Goal: Complete application form

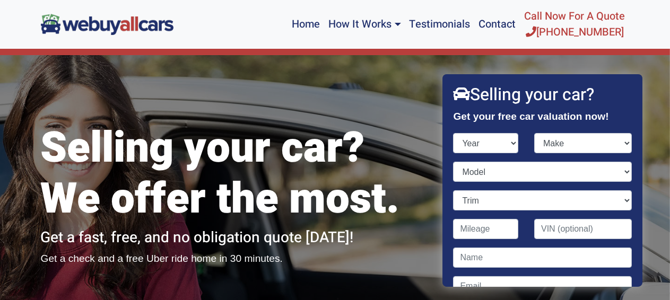
select select "2008"
click at [453, 133] on select "Year [DATE] 2024 2023 2022 2021 2020 2019 2018 2017 2016 2015 2014 2013 2012 20…" at bounding box center [485, 143] width 65 height 20
click at [617, 142] on select "Make Acura Aston [PERSON_NAME] Audi Bentley BMW Bugatti Buick Cadillac Chevrole…" at bounding box center [583, 143] width 98 height 20
select select "Ford"
click at [534, 133] on select "Make Acura Aston [PERSON_NAME] Audi Bentley BMW Bugatti Buick Cadillac Chevrole…" at bounding box center [583, 143] width 98 height 20
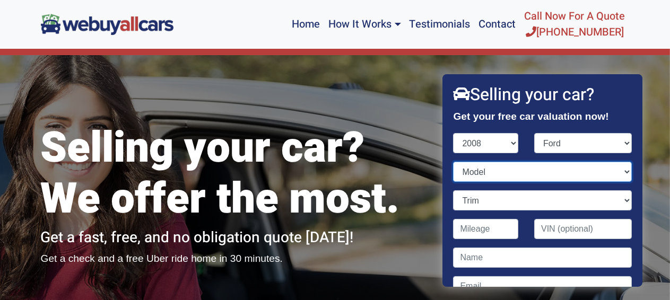
click at [620, 171] on select "Model Crown Victoria Econoline Cargo Econoline Wagon Edge Escape Escape Hybrid …" at bounding box center [542, 172] width 178 height 20
select select "Edge"
click at [453, 162] on select "Model Crown Victoria Econoline Cargo Econoline Wagon Edge Escape Escape Hybrid …" at bounding box center [542, 172] width 178 height 20
click at [616, 200] on select "Trim Limited 4dr SUV (3.5L 6cyl) Limited 4dr SUV AWD (3.5L 6cyl) SE 4dr SUV (3.…" at bounding box center [542, 200] width 178 height 20
select select "Limited 4dr SUV AWD (3.5L 6cyl)"
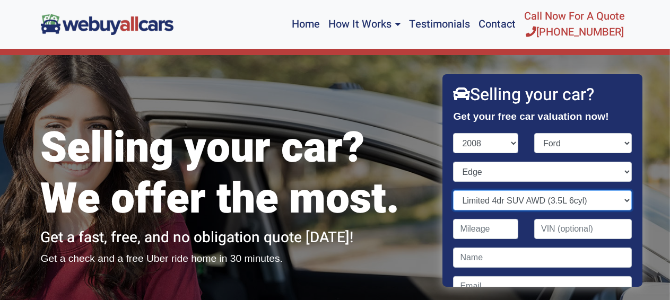
click at [453, 190] on select "Trim Limited 4dr SUV (3.5L 6cyl) Limited 4dr SUV AWD (3.5L 6cyl) SE 4dr SUV (3.…" at bounding box center [542, 200] width 178 height 20
click at [491, 231] on input "Contact form" at bounding box center [485, 229] width 65 height 20
type input "134,000"
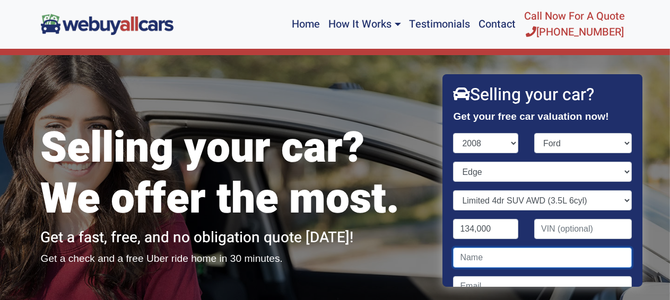
click at [492, 257] on input "Contact form" at bounding box center [542, 258] width 178 height 20
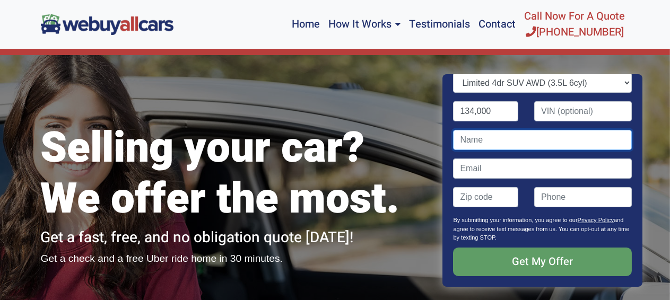
scroll to position [106, 0]
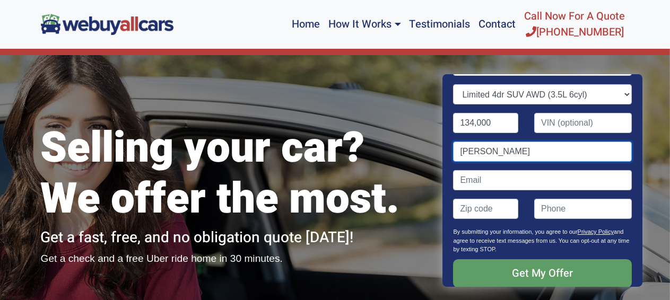
type input "[PERSON_NAME]"
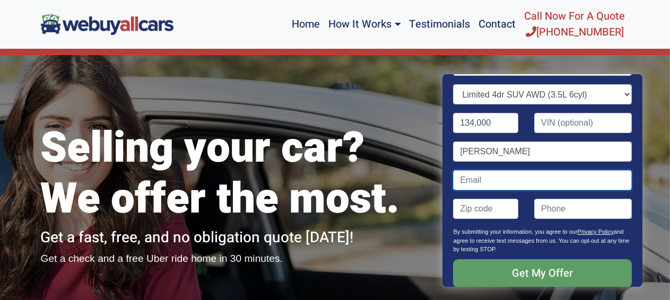
click at [472, 178] on input "Contact form" at bounding box center [542, 180] width 178 height 20
type input "[PERSON_NAME][EMAIL_ADDRESS][PERSON_NAME][DOMAIN_NAME]"
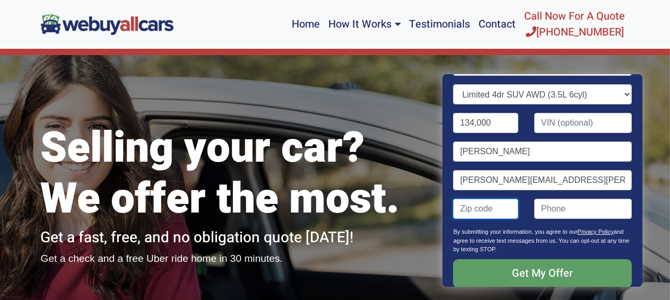
click at [487, 209] on input "Contact form" at bounding box center [485, 209] width 65 height 20
type input "08060"
click at [541, 208] on input "(" at bounding box center [583, 209] width 98 height 20
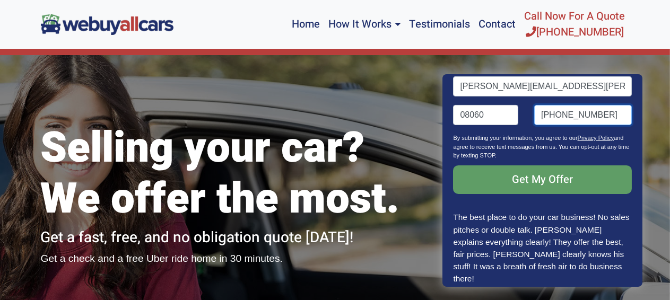
scroll to position [212, 0]
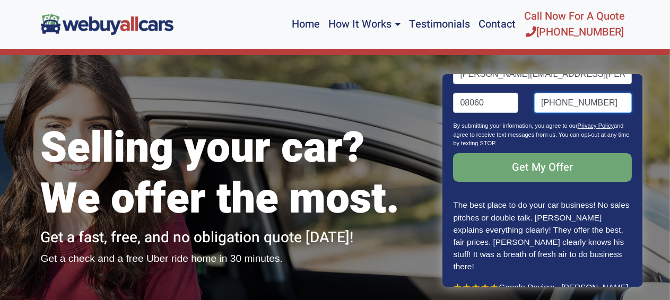
type input "[PHONE_NUMBER]"
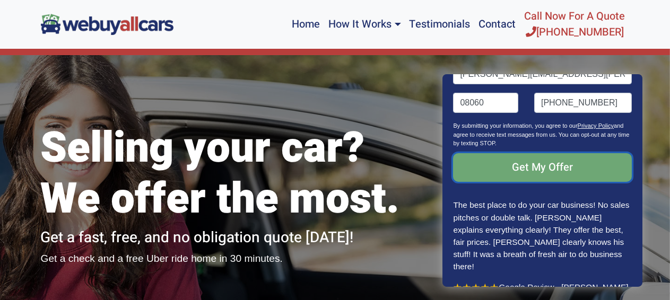
click at [539, 165] on input "Get My Offer" at bounding box center [542, 167] width 178 height 29
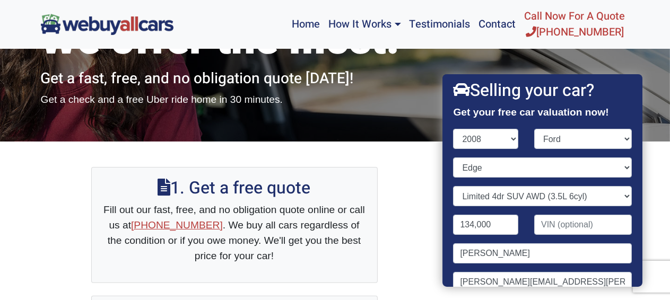
scroll to position [0, 0]
